Goal: Task Accomplishment & Management: Manage account settings

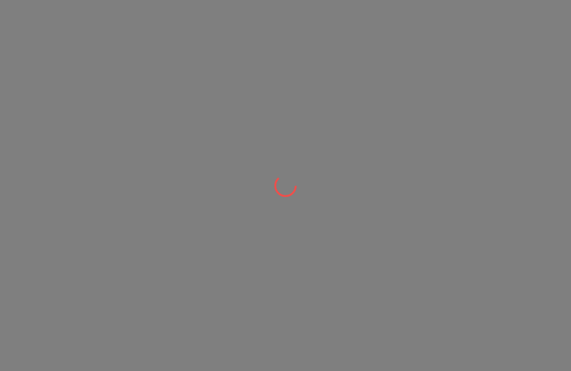
scroll to position [1, 0]
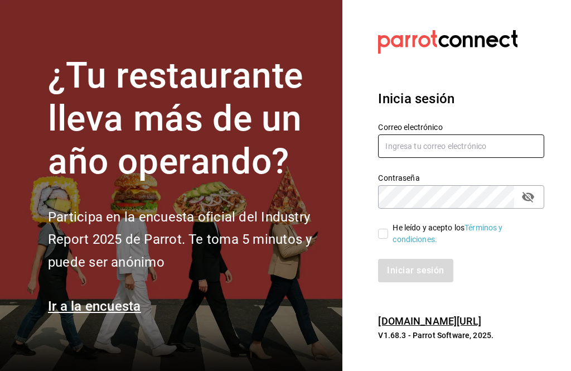
click at [438, 156] on input "text" at bounding box center [461, 145] width 166 height 23
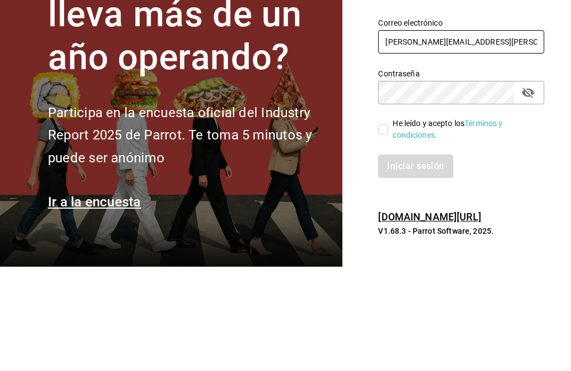
type input "[PERSON_NAME][EMAIL_ADDRESS][PERSON_NAME][DOMAIN_NAME]"
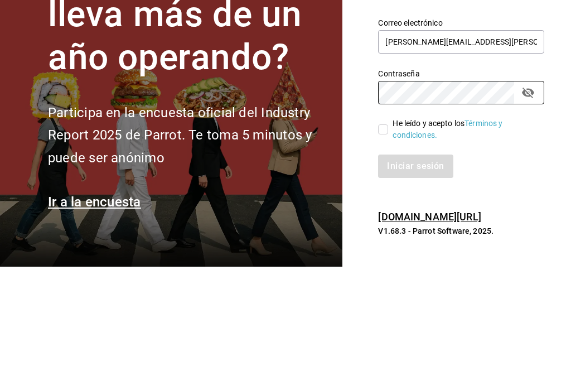
scroll to position [36, 0]
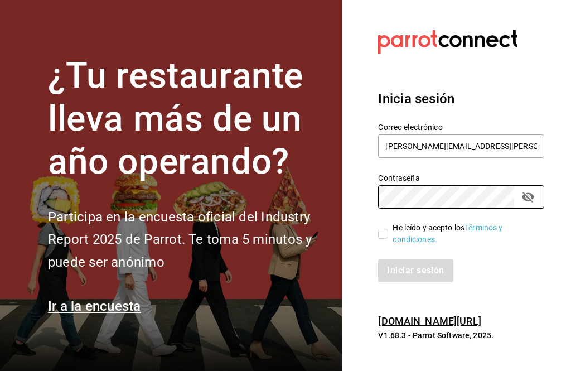
click at [386, 228] on input "He leído y acepto los Términos y condiciones." at bounding box center [383, 233] width 10 height 10
checkbox input "true"
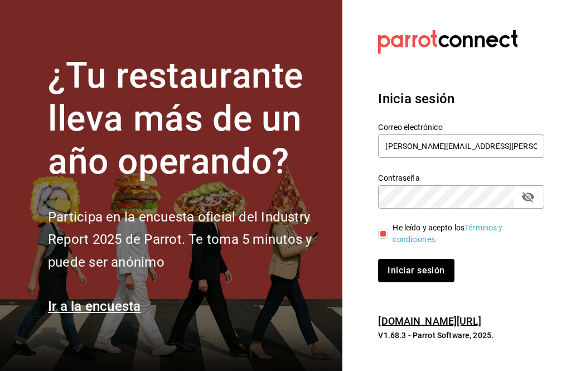
click at [431, 259] on button "Iniciar sesión" at bounding box center [416, 270] width 76 height 23
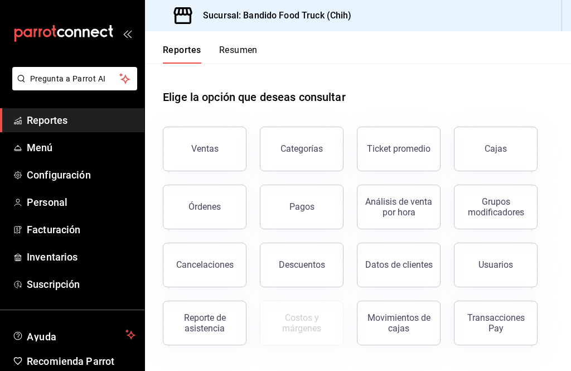
click at [34, 151] on span "Menú" at bounding box center [81, 147] width 109 height 15
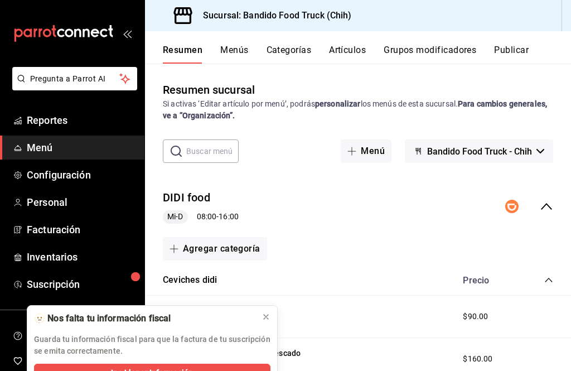
click at [269, 319] on icon at bounding box center [265, 316] width 9 height 9
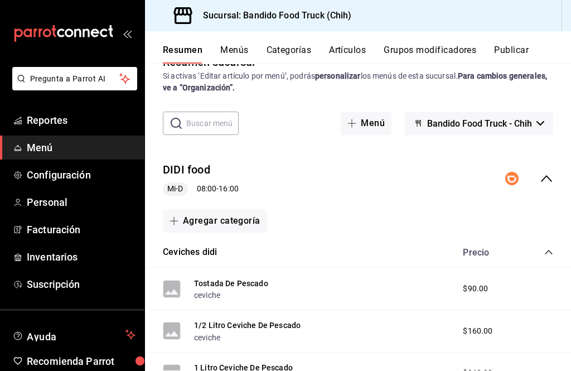
scroll to position [27, 0]
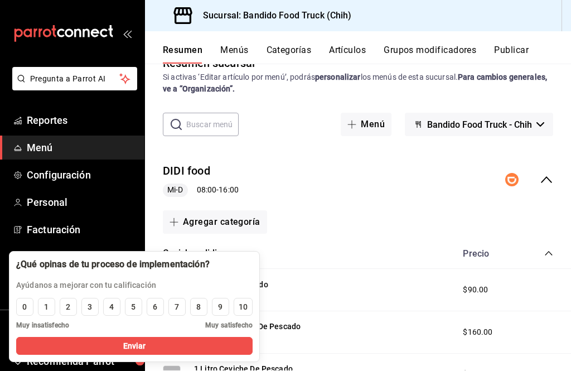
click at [547, 176] on icon "collapse-menu-row" at bounding box center [545, 179] width 13 height 13
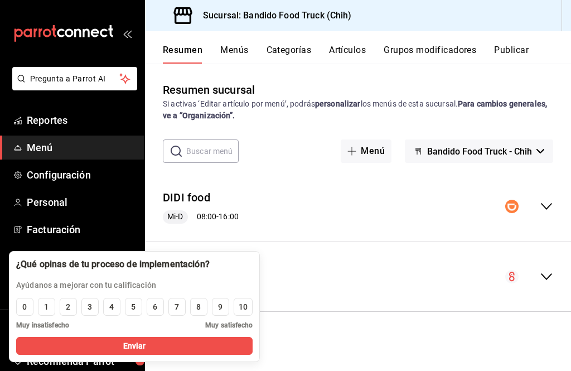
scroll to position [36, 0]
click at [87, 313] on button "3" at bounding box center [89, 307] width 17 height 18
click at [142, 349] on span "Enviar" at bounding box center [134, 346] width 23 height 12
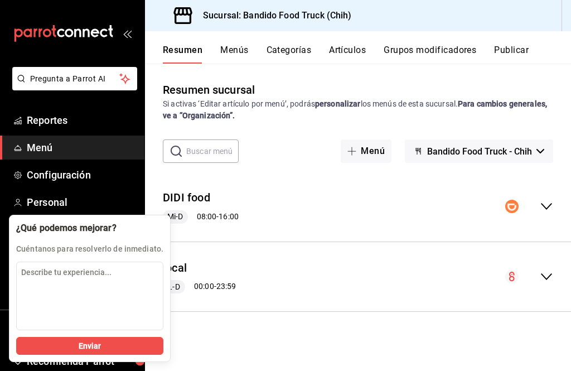
click at [42, 240] on div "Cuéntanos para resolverlo de inmediato." at bounding box center [89, 245] width 147 height 20
click at [267, 298] on div "Resumen sucursal Si activas ‘Editar artículo por menú’, podrás personalizar los…" at bounding box center [358, 225] width 426 height 289
click at [230, 318] on div "Resumen sucursal Si activas ‘Editar artículo por menú’, podrás personalizar los…" at bounding box center [358, 225] width 426 height 289
click at [107, 303] on textarea "Describe tu experiencia..." at bounding box center [89, 295] width 147 height 69
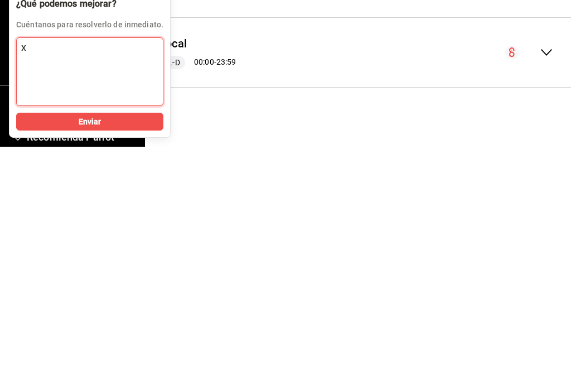
type textarea "Xc"
click at [121, 337] on button "Enviar" at bounding box center [89, 346] width 147 height 18
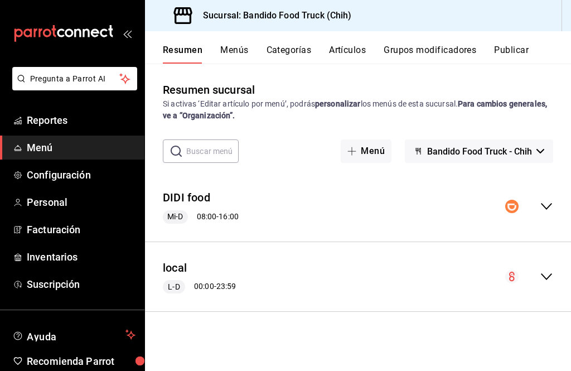
click at [552, 270] on icon "collapse-menu-row" at bounding box center [545, 276] width 13 height 13
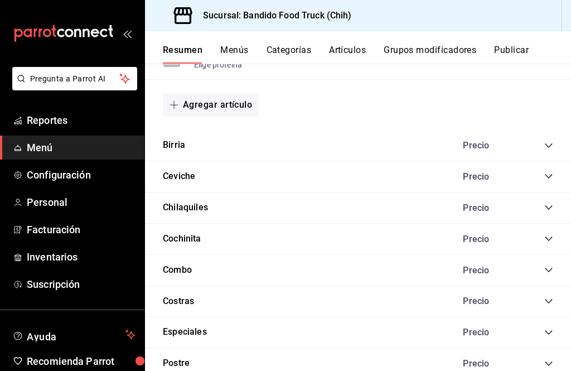
scroll to position [813, 0]
click at [547, 266] on icon "collapse-category-row" at bounding box center [548, 270] width 9 height 9
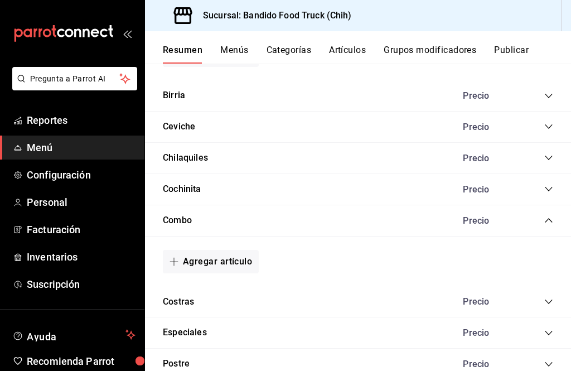
scroll to position [0, 0]
click at [542, 220] on div "Precio" at bounding box center [501, 220] width 101 height 11
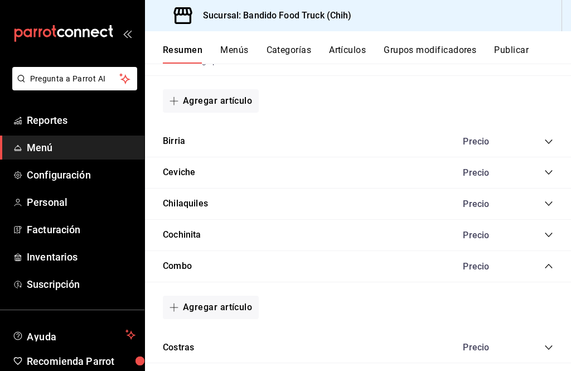
scroll to position [814, 0]
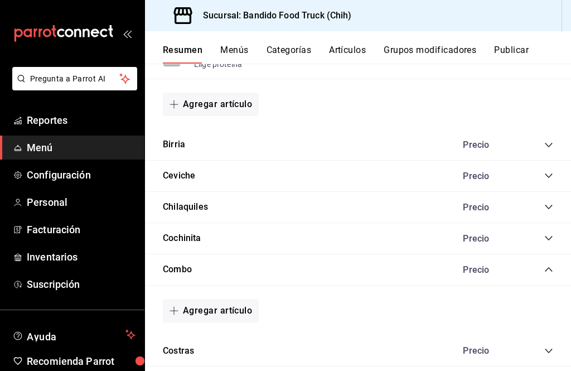
click at [342, 42] on div "Resumen Menús Categorías Artículos Grupos modificadores Publicar" at bounding box center [358, 47] width 426 height 32
click at [231, 47] on button "Menús" at bounding box center [234, 54] width 28 height 19
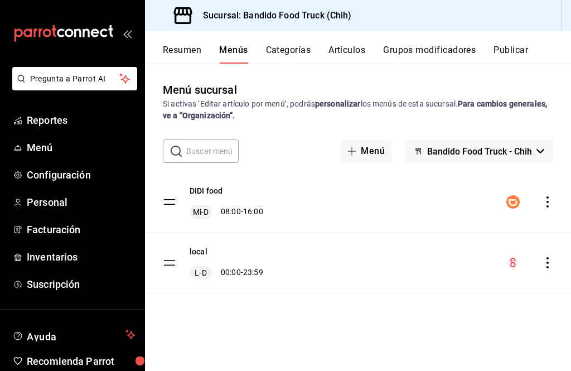
scroll to position [36, 0]
click at [371, 232] on div "local L-D 00:00 - 23:59" at bounding box center [358, 262] width 426 height 60
click at [317, 232] on div "local L-D 00:00 - 23:59" at bounding box center [358, 262] width 426 height 60
click at [202, 267] on span "L-D" at bounding box center [200, 272] width 16 height 11
click at [547, 257] on icon "actions" at bounding box center [547, 262] width 2 height 11
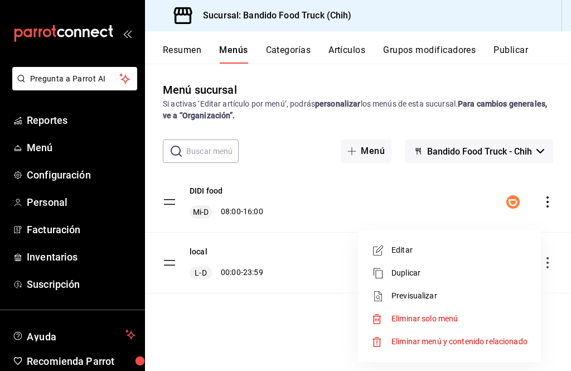
click at [282, 319] on div at bounding box center [285, 185] width 571 height 371
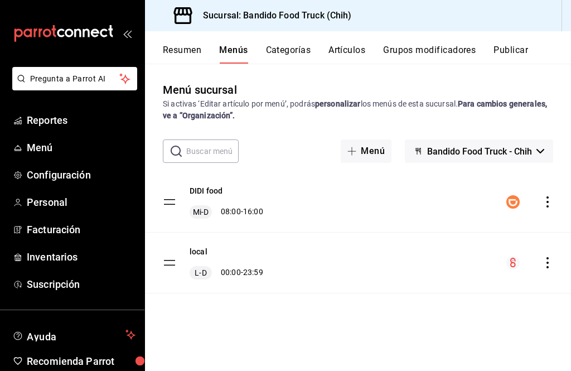
scroll to position [0, 0]
click at [288, 42] on div "Resumen Menús Categorías Artículos Grupos modificadores Publicar" at bounding box center [358, 47] width 426 height 32
click at [286, 32] on div "Resumen Menús Categorías Artículos Grupos modificadores Publicar" at bounding box center [358, 47] width 426 height 32
click at [290, 47] on button "Categorías" at bounding box center [288, 54] width 45 height 19
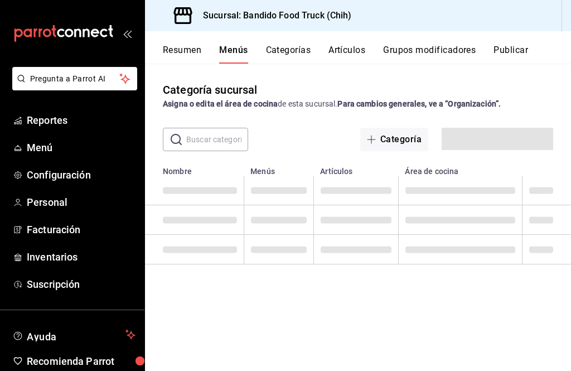
click at [289, 57] on button "Categorías" at bounding box center [288, 54] width 45 height 19
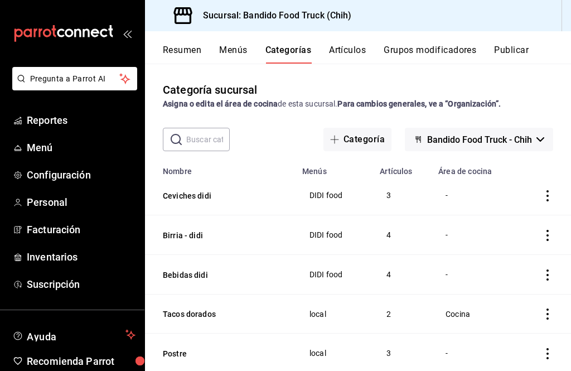
click at [197, 46] on button "Resumen" at bounding box center [182, 54] width 38 height 19
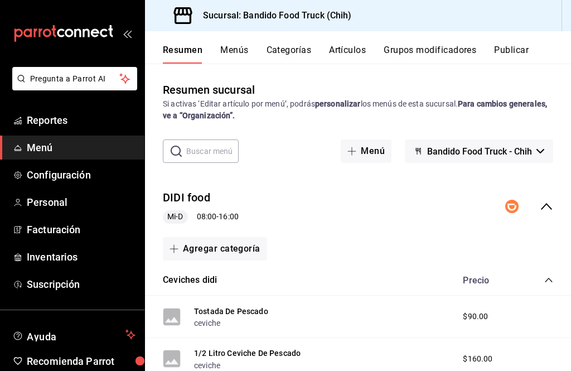
click at [237, 51] on button "Menús" at bounding box center [234, 54] width 28 height 19
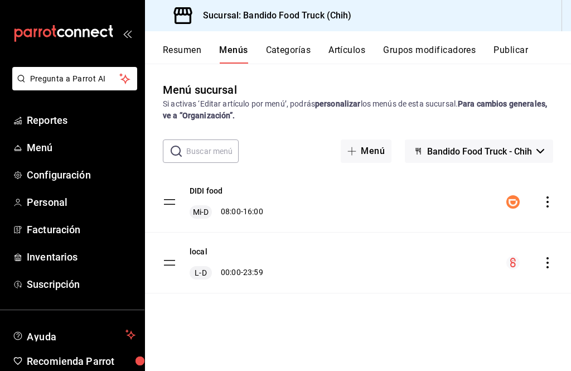
click at [550, 203] on icon "actions" at bounding box center [547, 201] width 11 height 11
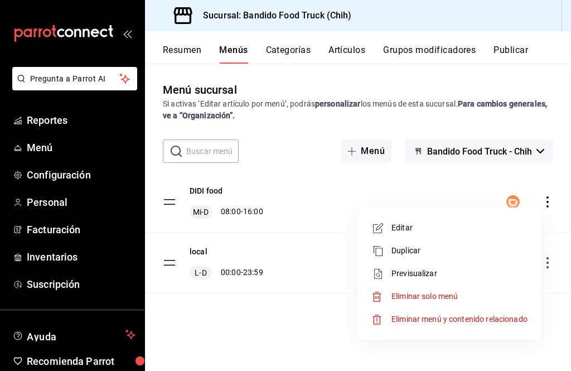
click at [453, 297] on span "Eliminar solo menú" at bounding box center [424, 295] width 66 height 9
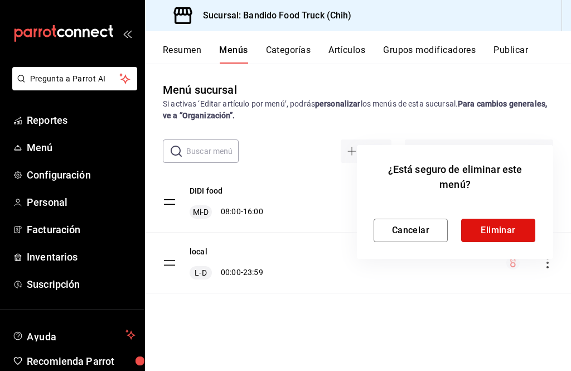
click at [508, 232] on button "Eliminar" at bounding box center [498, 229] width 74 height 23
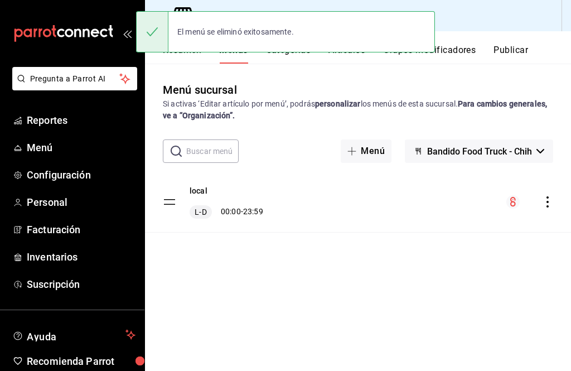
click at [537, 202] on div "menu-maker-table" at bounding box center [529, 201] width 47 height 13
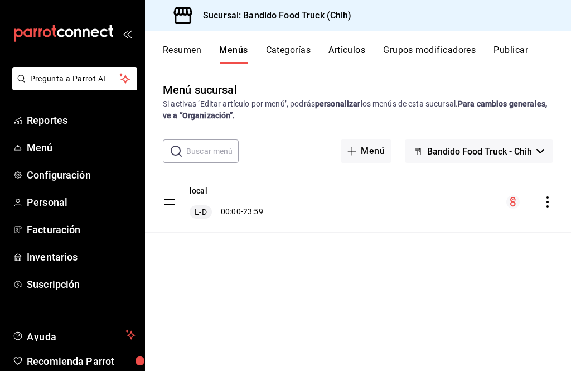
click at [545, 200] on icon "actions" at bounding box center [547, 201] width 11 height 11
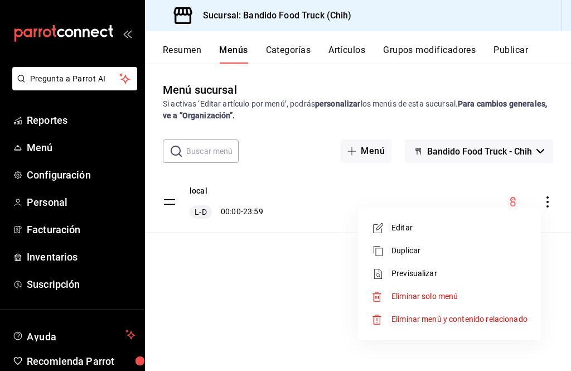
click at [440, 272] on span "Previsualizar" at bounding box center [459, 273] width 136 height 12
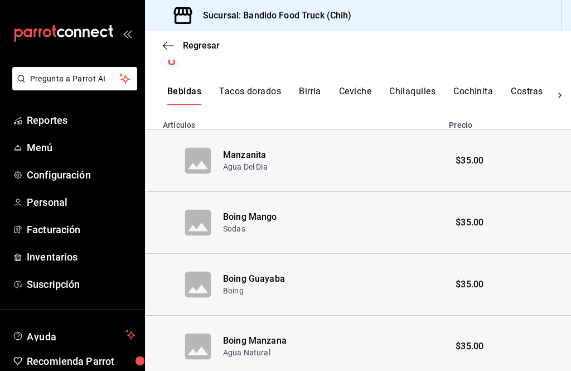
scroll to position [230, 0]
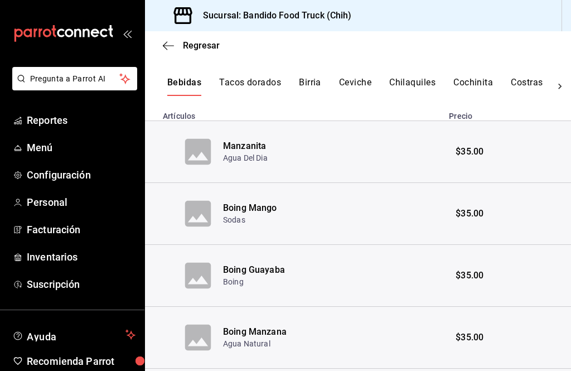
click at [304, 85] on button "Birria" at bounding box center [310, 86] width 22 height 19
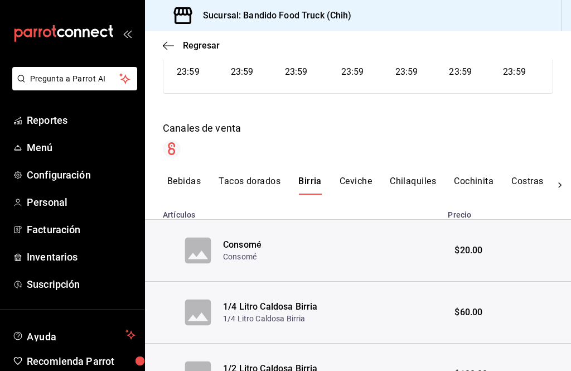
scroll to position [0, 0]
click at [250, 181] on button "Tacos dorados" at bounding box center [249, 185] width 62 height 19
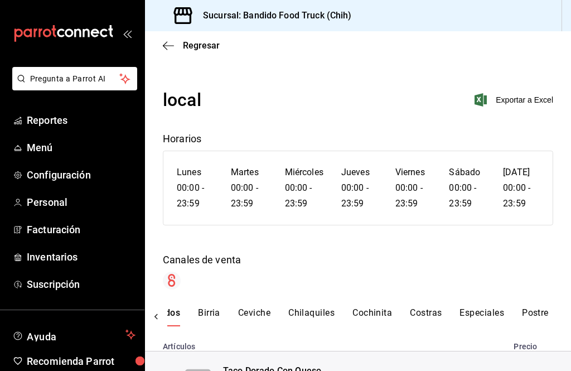
click at [182, 41] on span "Regresar" at bounding box center [191, 45] width 57 height 11
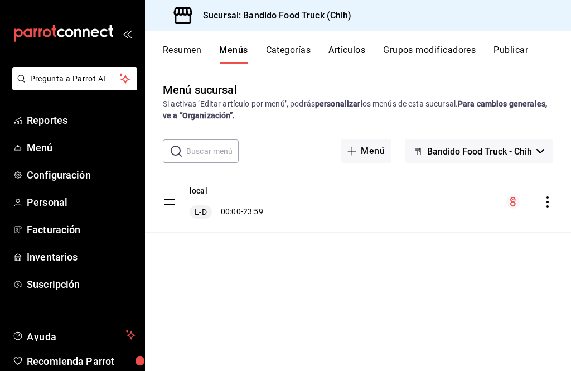
click at [345, 50] on button "Artículos" at bounding box center [346, 54] width 37 height 19
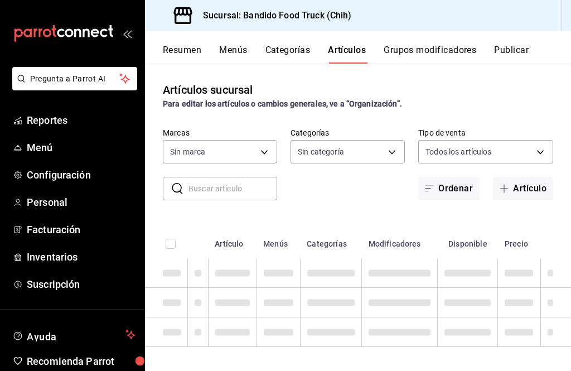
click at [292, 49] on button "Categorías" at bounding box center [287, 54] width 45 height 19
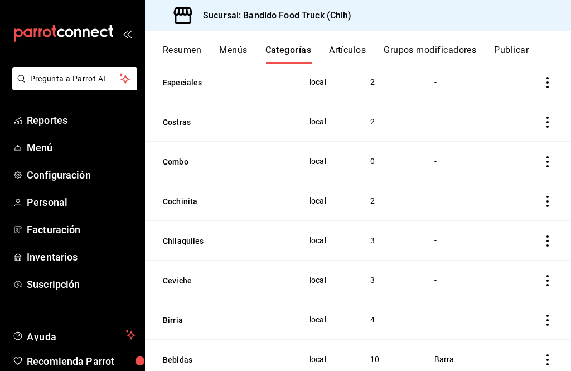
scroll to position [191, 0]
click at [549, 157] on icon "actions" at bounding box center [547, 162] width 11 height 11
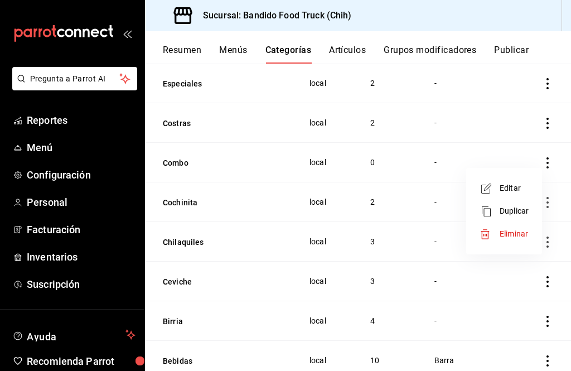
click at [524, 198] on li "Editar" at bounding box center [503, 188] width 67 height 23
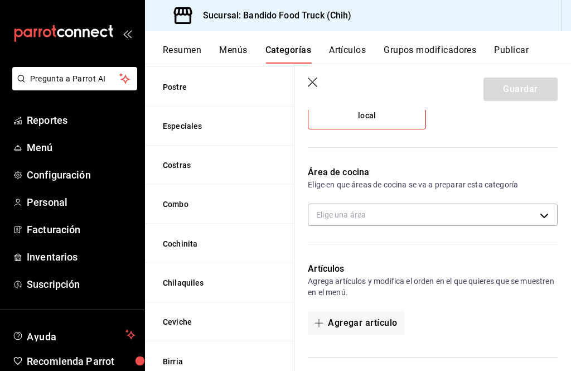
scroll to position [136, 0]
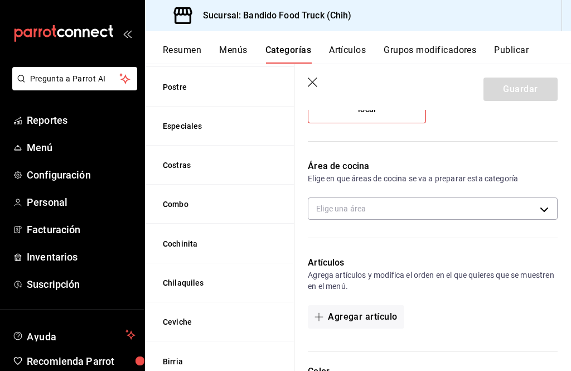
click at [471, 206] on body "Pregunta a Parrot AI Reportes Menú Configuración Personal Facturación Inventari…" at bounding box center [285, 185] width 571 height 371
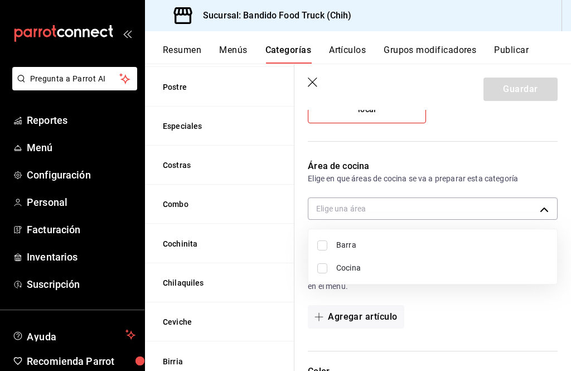
click at [340, 271] on span "Cocina" at bounding box center [442, 268] width 212 height 12
type input "25d17573-7ee7-42ba-a289-fb7590b8274b"
checkbox input "true"
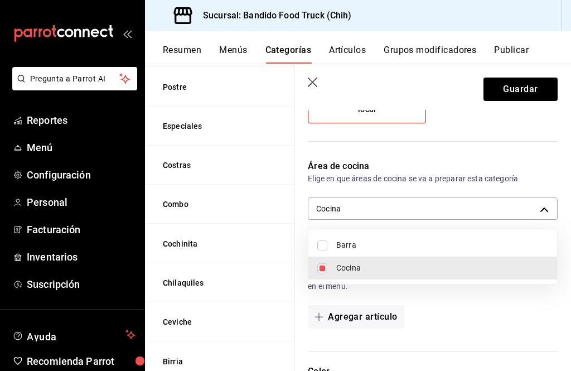
click at [464, 305] on div at bounding box center [285, 185] width 571 height 371
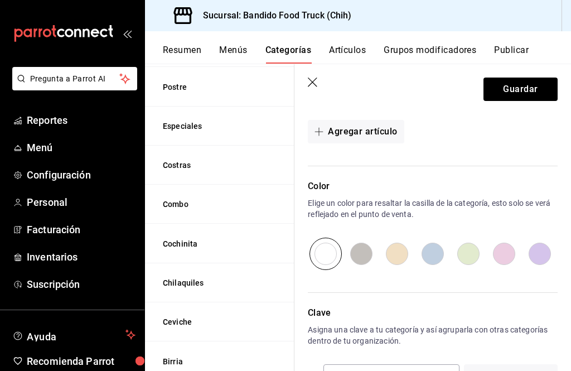
scroll to position [322, 0]
click at [367, 131] on button "Agregar artículo" at bounding box center [356, 130] width 96 height 23
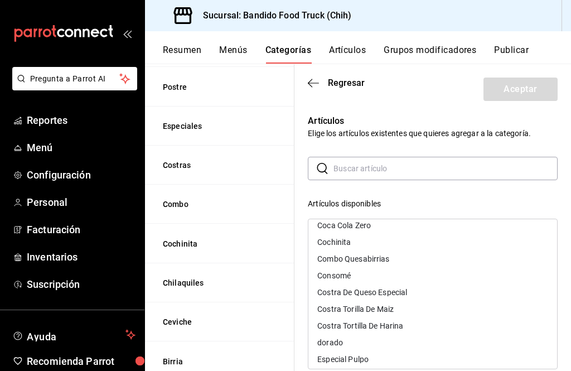
scroll to position [375, 0]
click at [394, 261] on div "Combo Quesabirrias" at bounding box center [432, 258] width 248 height 17
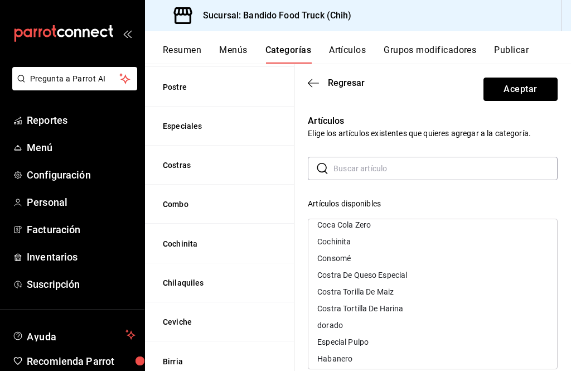
click at [529, 91] on button "Aceptar" at bounding box center [520, 88] width 74 height 23
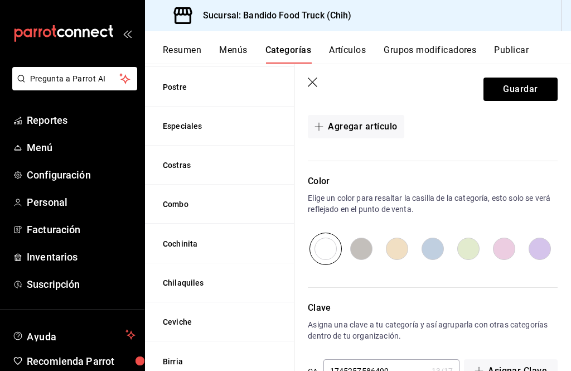
scroll to position [363, 0]
click at [533, 83] on button "Guardar" at bounding box center [520, 88] width 74 height 23
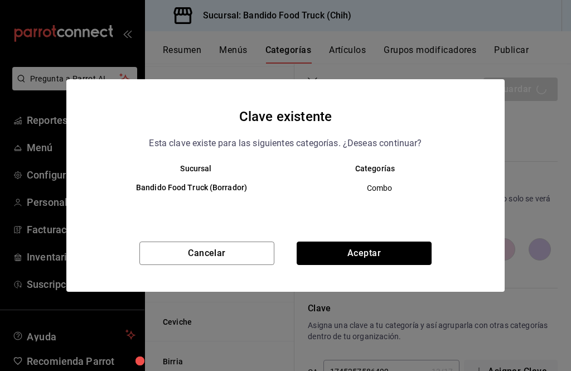
click at [372, 247] on button "Aceptar" at bounding box center [363, 252] width 135 height 23
